Goal: Task Accomplishment & Management: Use online tool/utility

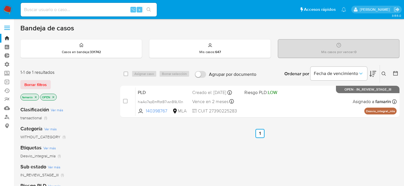
click at [99, 12] on input at bounding box center [89, 9] width 136 height 7
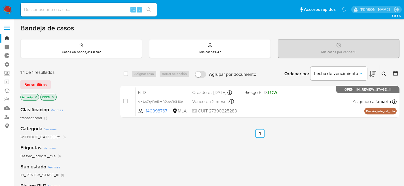
click at [78, 13] on div "⌥ s" at bounding box center [89, 10] width 136 height 14
paste input "bqYCmIo4BNdTcd5CnpZVupDT"
type input "bqYCmIo4BNdTcd5CnpZVupDT"
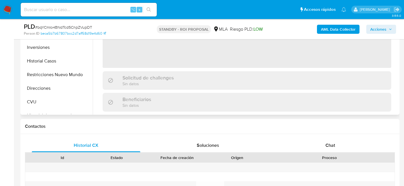
scroll to position [127, 0]
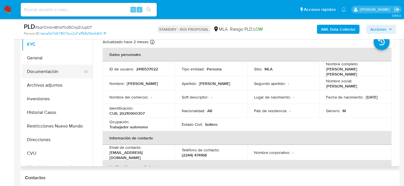
select select "10"
click at [57, 130] on button "Restricciones Nuevo Mundo" at bounding box center [55, 126] width 66 height 14
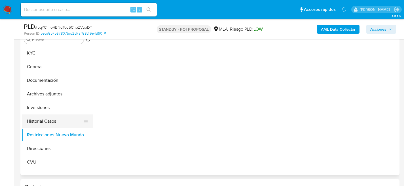
scroll to position [117, 0]
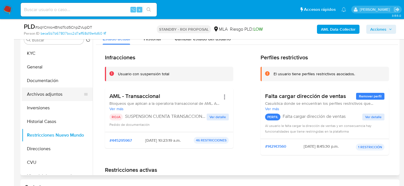
click at [50, 96] on button "Archivos adjuntos" at bounding box center [55, 94] width 66 height 14
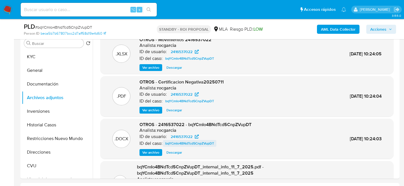
scroll to position [10, 0]
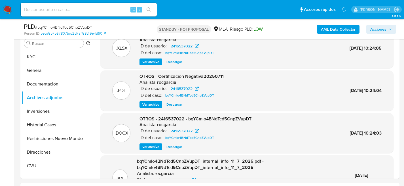
click at [182, 147] on span "Descargar" at bounding box center [174, 147] width 16 height 6
drag, startPoint x: 70, startPoint y: 7, endPoint x: 71, endPoint y: 11, distance: 3.8
click at [70, 7] on input at bounding box center [89, 9] width 136 height 7
paste input "qCAF00CdRruuwMcbFC7aic1H"
type input "qCAF00CdRruuwMcbFC7aic1H"
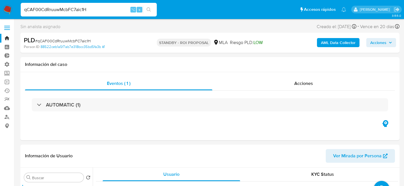
select select "10"
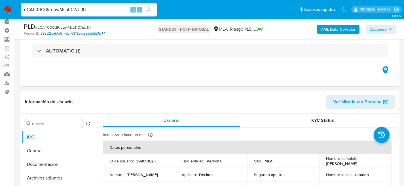
scroll to position [111, 0]
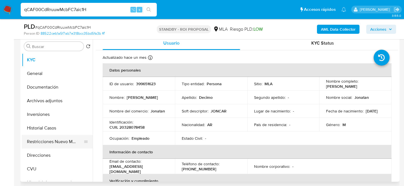
click at [50, 140] on button "Restricciones Nuevo Mundo" at bounding box center [55, 142] width 66 height 14
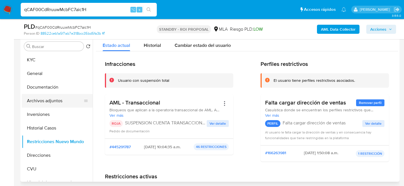
click at [40, 102] on button "Archivos adjuntos" at bounding box center [55, 101] width 66 height 14
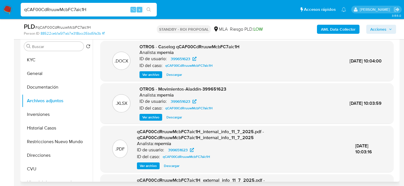
click at [176, 74] on span "Descargar" at bounding box center [174, 75] width 16 height 6
click at [97, 11] on input "qCAF00CdRruuwMcbFC7aic1H" at bounding box center [89, 9] width 136 height 7
paste input "8B9d9WZrDimzjpQsNGAlFE3j"
type input "8B9d9WZrDimzjpQsNGAlFE3j"
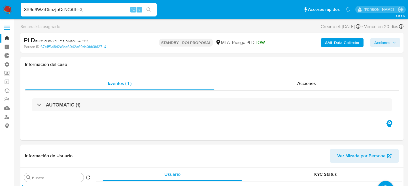
select select "10"
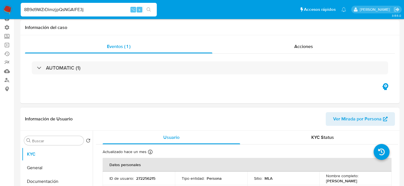
scroll to position [113, 0]
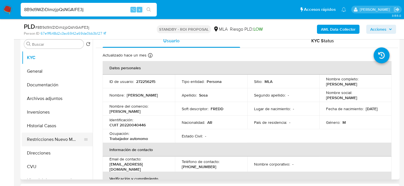
click at [39, 139] on button "Restricciones Nuevo Mundo" at bounding box center [55, 139] width 66 height 14
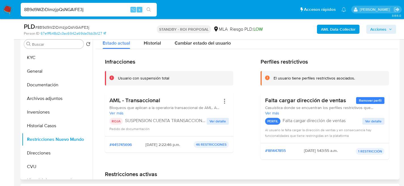
click at [174, 157] on div "Infracciones Usuario con suspensión total AML - Transaccional Bloqueos que apli…" at bounding box center [169, 111] width 128 height 106
click at [46, 104] on button "Archivos adjuntos" at bounding box center [55, 99] width 66 height 14
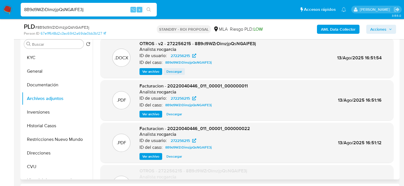
scroll to position [0, 0]
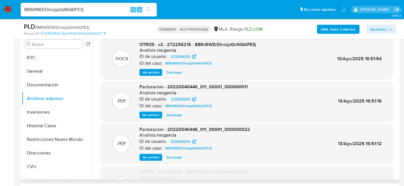
click at [171, 76] on div ".DOCX OTROS - v2 - 272256215 - 8B9d9WZrDimzjpQsNGAlFE3j Analista: rocgarcia ID …" at bounding box center [246, 59] width 293 height 40
click at [171, 75] on span "Descargar" at bounding box center [174, 72] width 16 height 6
click at [62, 10] on input "8B9d9WZrDimzjpQsNGAlFE3j" at bounding box center [89, 9] width 136 height 7
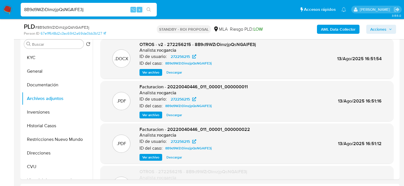
paste input "cSLhLZaLa1CeBqlZlmdCS3kF"
type input "cSLhLZaLa1CeBqlZlmdCS3kF"
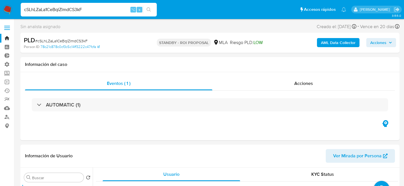
select select "10"
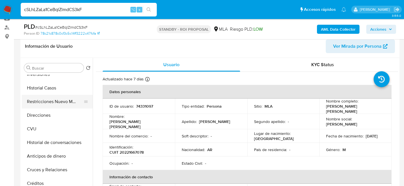
scroll to position [61, 0]
click at [40, 107] on button "Restricciones Nuevo Mundo" at bounding box center [55, 102] width 66 height 14
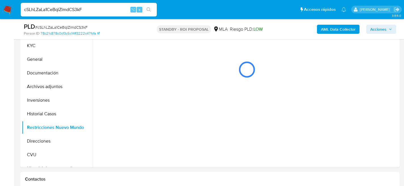
scroll to position [123, 0]
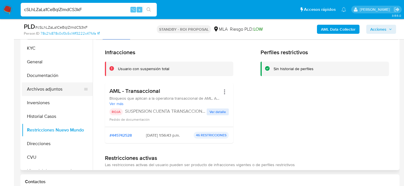
click at [35, 89] on button "Archivos adjuntos" at bounding box center [55, 89] width 66 height 14
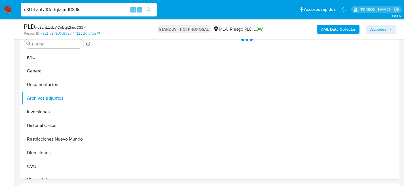
scroll to position [113, 0]
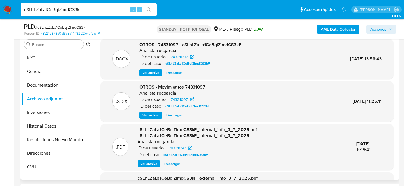
click at [179, 76] on div ".DOCX OTROS - 74331097 - cSLhLZaLa1CeBqlZlmdCS3kF Analista: rocgarcia ID de usu…" at bounding box center [246, 59] width 293 height 40
click at [178, 73] on span "Descargar" at bounding box center [174, 73] width 16 height 6
click at [69, 7] on input "cSLhLZaLa1CeBqlZlmdCS3kF" at bounding box center [89, 9] width 136 height 7
paste input "FeT8mbZd890o7bb9KOfl6NYh"
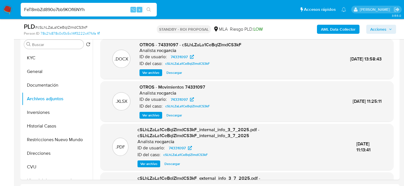
type input "FeT8mbZd890o7bb9KOfl6NYh"
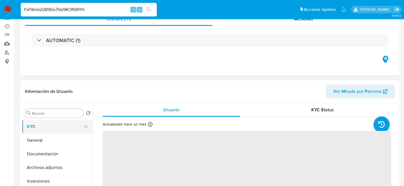
scroll to position [98, 0]
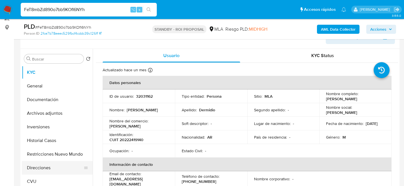
click at [62, 161] on ul "KYC General Documentación Archivos adjuntos Inversiones Historial Casos Restric…" at bounding box center [57, 130] width 71 height 128
select select "10"
drag, startPoint x: 55, startPoint y: 169, endPoint x: 62, endPoint y: 164, distance: 8.1
click at [59, 167] on button "Direcciones" at bounding box center [55, 167] width 66 height 14
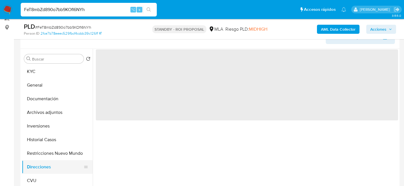
scroll to position [1, 0]
click at [56, 158] on button "Restricciones Nuevo Mundo" at bounding box center [55, 153] width 66 height 14
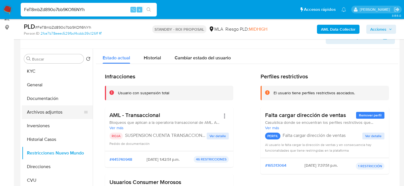
click at [49, 111] on button "Archivos adjuntos" at bounding box center [55, 112] width 66 height 14
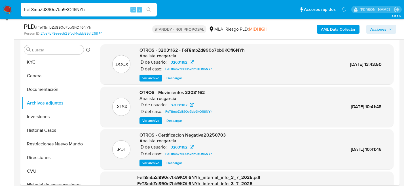
scroll to position [108, 0]
click at [179, 79] on span "Descargar" at bounding box center [174, 78] width 16 height 6
click at [77, 10] on input "FeT8mbZd890o7bb9KOfl6NYh" at bounding box center [89, 9] width 136 height 7
paste input "Jy7hxPZ56H9cQwLHZy1997TP"
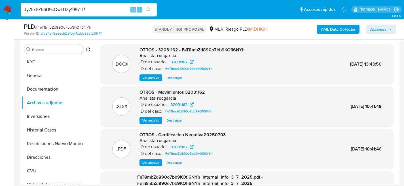
type input "Jy7hxPZ56H9cQwLHZy1997TP"
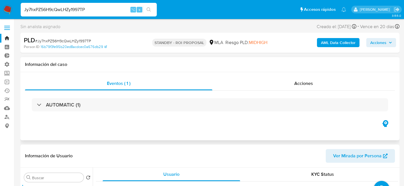
select select "10"
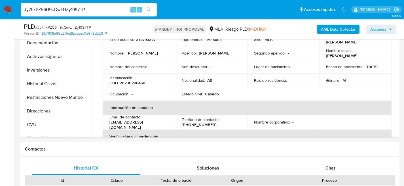
scroll to position [158, 0]
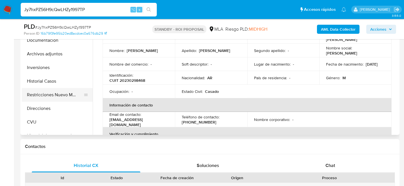
click at [46, 100] on button "Restricciones Nuevo Mundo" at bounding box center [55, 95] width 66 height 14
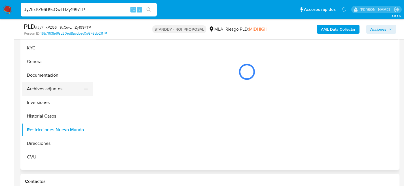
scroll to position [116, 0]
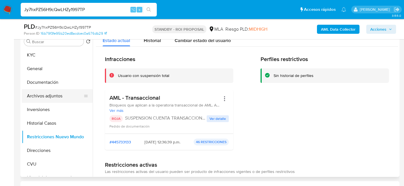
click at [49, 93] on button "Archivos adjuntos" at bounding box center [55, 96] width 66 height 14
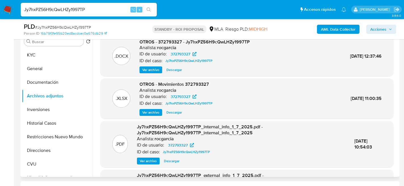
click at [174, 70] on span "Descargar" at bounding box center [174, 70] width 16 height 6
click at [39, 61] on button "KYC" at bounding box center [55, 55] width 66 height 14
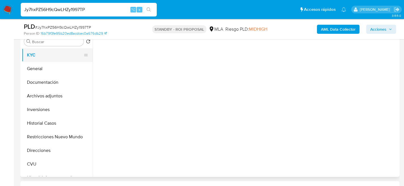
click at [39, 60] on button "KYC" at bounding box center [55, 55] width 66 height 14
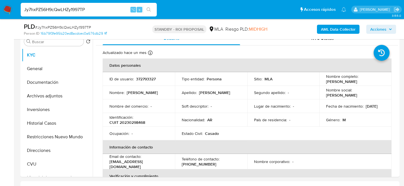
click at [67, 11] on input "Jy7hxPZ56H9cQwLHZy1997TP" at bounding box center [89, 9] width 136 height 7
paste input "7rsddcyM1f1mvsLGzxH9sjrd"
type input "7rsddcyM1f1mvsLGzxH9sjrd"
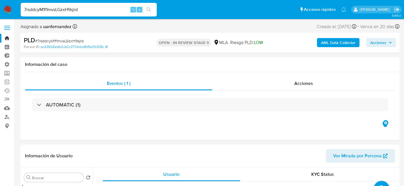
select select "10"
click at [85, 8] on input "7rsddcyM1f1mvsLGzxH9sjrd" at bounding box center [89, 9] width 136 height 7
paste input "qYUYGXbjvUuwZrwvsbPocpI"
type input "7qYUYGXbjvUuwZrwvsbPocpI"
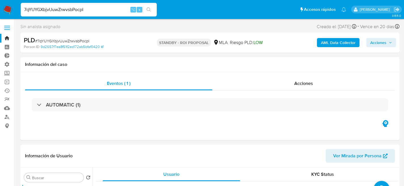
select select "10"
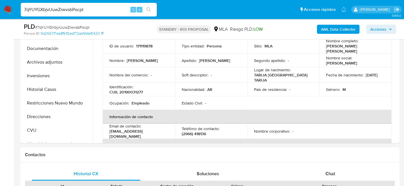
scroll to position [155, 0]
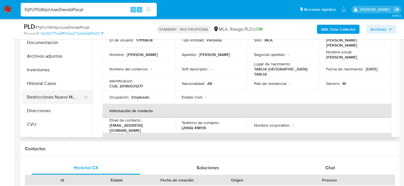
click at [35, 102] on button "Restricciones Nuevo Mundo" at bounding box center [55, 97] width 66 height 14
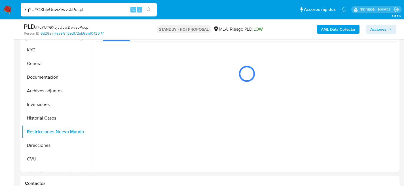
scroll to position [121, 0]
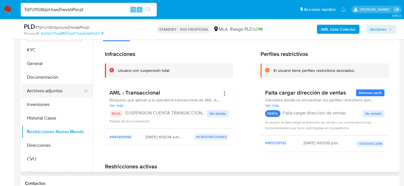
click at [52, 90] on button "Archivos adjuntos" at bounding box center [55, 91] width 66 height 14
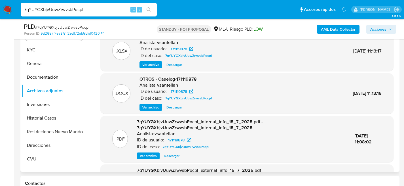
click at [172, 108] on span "Descargar" at bounding box center [174, 107] width 16 height 6
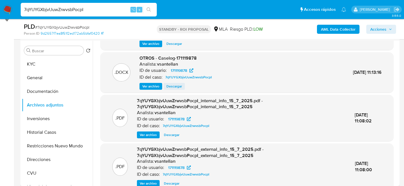
scroll to position [40, 0]
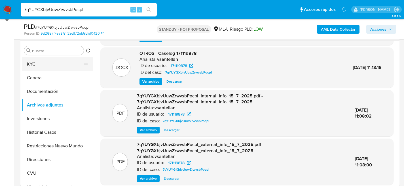
click at [26, 69] on button "KYC" at bounding box center [55, 64] width 66 height 14
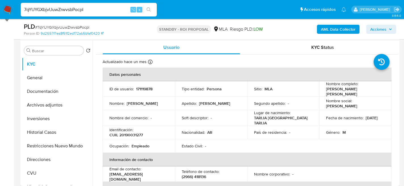
click at [74, 12] on input "7qYUYGXbjvUuwZrwvsbPocpI" at bounding box center [89, 9] width 136 height 7
paste input "2SJGE44lR8QBG4G4CNDGMhLo"
type input "2SJGE44lR8QBG4G4CNDGMhLo"
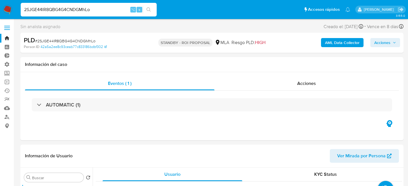
select select "10"
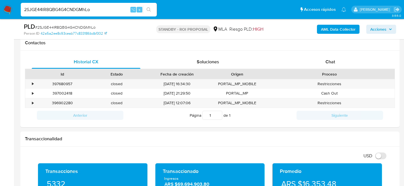
scroll to position [87, 0]
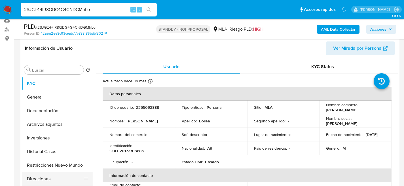
click at [37, 172] on button "Direcciones" at bounding box center [55, 179] width 66 height 14
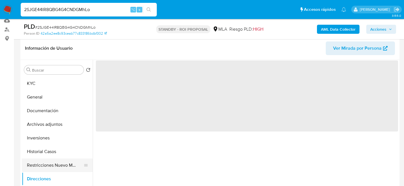
click at [39, 167] on button "Restricciones Nuevo Mundo" at bounding box center [55, 165] width 66 height 14
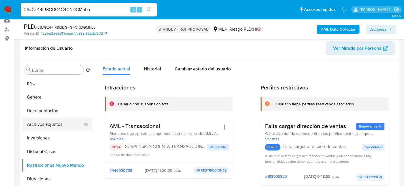
click at [46, 125] on button "Archivos adjuntos" at bounding box center [55, 124] width 66 height 14
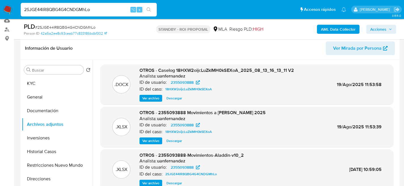
click at [171, 98] on span "Descargar" at bounding box center [174, 98] width 16 height 6
click at [21, 87] on div "Buscar Volver al orden por defecto KYC General Documentación Archivos adjuntos …" at bounding box center [209, 132] width 379 height 145
click at [22, 86] on button "KYC" at bounding box center [55, 84] width 66 height 14
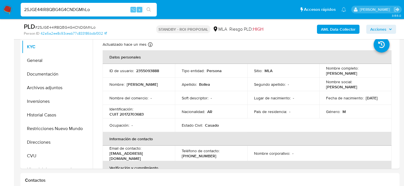
scroll to position [118, 0]
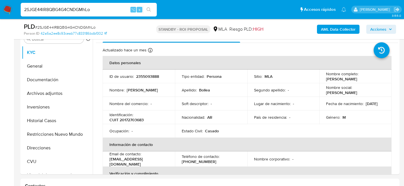
click at [64, 5] on div "2SJGE44lR8QBG4G4CNDGMhLo ⌥ s" at bounding box center [89, 10] width 136 height 14
click at [66, 7] on input "2SJGE44lR8QBG4G4CNDGMhLo" at bounding box center [89, 9] width 136 height 7
paste input "PwZt3NDo3wgNgr2b5GWLcTMp"
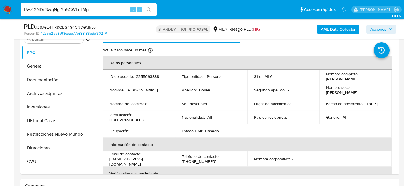
type input "PwZt3NDo3wgNgr2b5GWLcTMp"
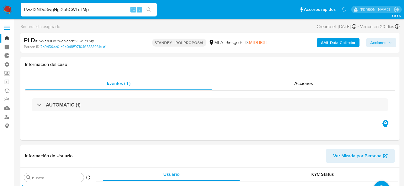
select select "10"
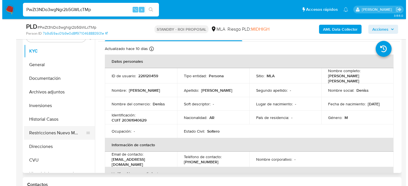
scroll to position [120, 0]
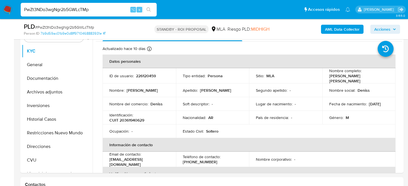
click at [67, 9] on input "PwZt3NDo3wgNgr2b5GWLcTMp" at bounding box center [89, 9] width 136 height 7
paste input "VojlbQqCVMCp5hT6B4ykbv2s"
type input "VojlbQqCVMCp5hT6B4ykbv2s"
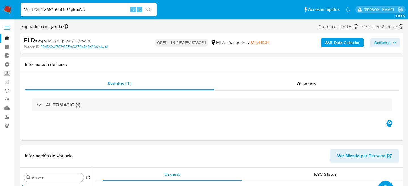
select select "10"
